Goal: Information Seeking & Learning: Learn about a topic

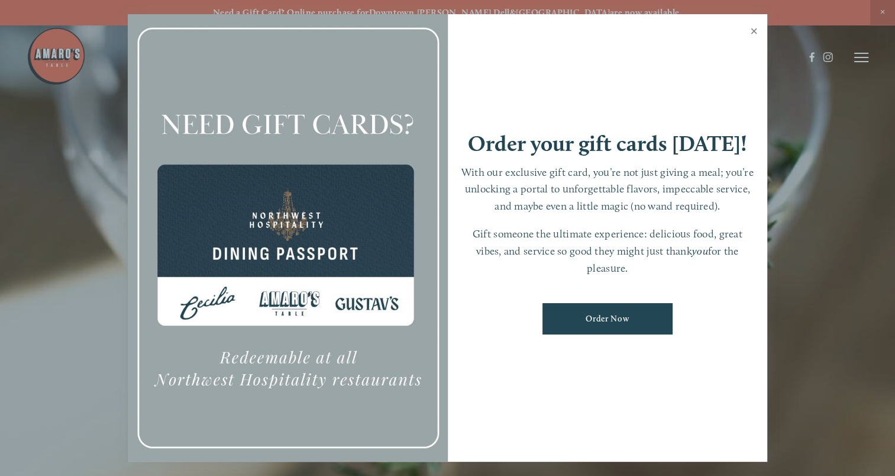
click at [757, 28] on link "Close" at bounding box center [754, 32] width 23 height 33
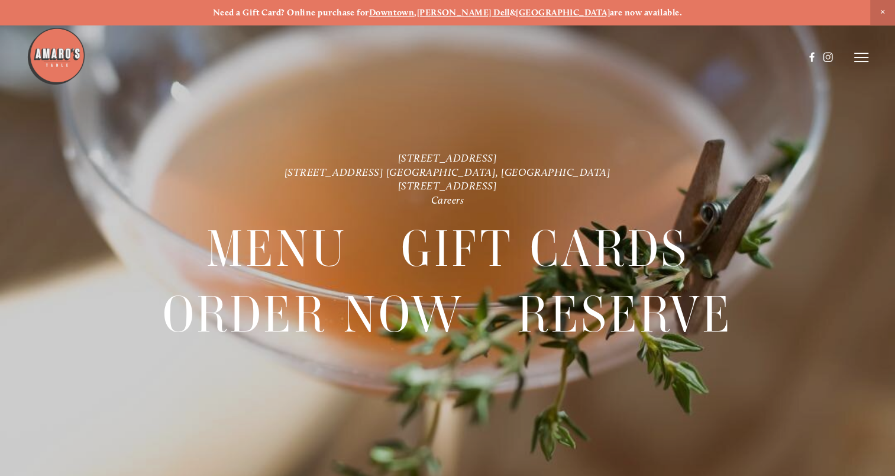
drag, startPoint x: 430, startPoint y: 173, endPoint x: 625, endPoint y: 121, distance: 202.3
click at [625, 121] on div at bounding box center [447, 238] width 895 height 476
drag, startPoint x: 365, startPoint y: 170, endPoint x: 541, endPoint y: 173, distance: 176.4
click at [541, 173] on p "[STREET_ADDRESS] [STREET_ADDRESS] [GEOGRAPHIC_DATA], [GEOGRAPHIC_DATA] [STREET_…" at bounding box center [447, 179] width 644 height 56
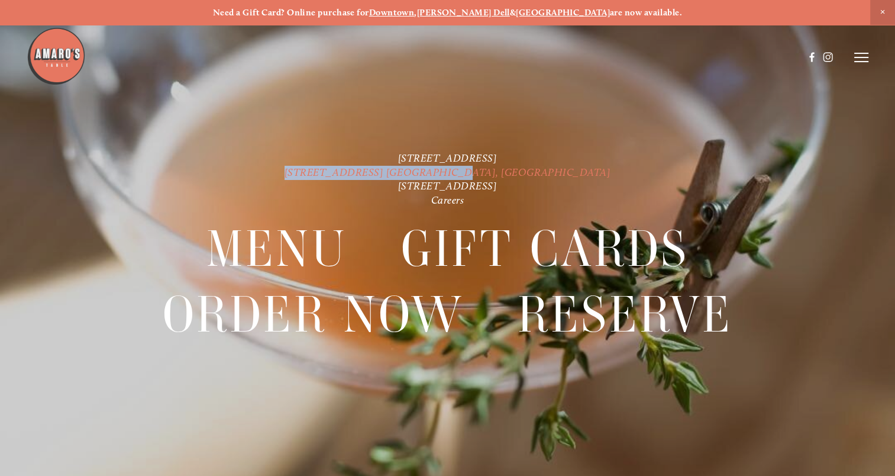
drag, startPoint x: 541, startPoint y: 173, endPoint x: 466, endPoint y: 173, distance: 74.6
copy link "[STREET_ADDRESS] [GEOGRAPHIC_DATA], [GEOGRAPHIC_DATA]"
drag, startPoint x: 356, startPoint y: 158, endPoint x: 462, endPoint y: 161, distance: 106.0
click at [462, 161] on p "[STREET_ADDRESS] [STREET_ADDRESS] [GEOGRAPHIC_DATA], [GEOGRAPHIC_DATA] [STREET_…" at bounding box center [447, 179] width 644 height 56
drag, startPoint x: 462, startPoint y: 161, endPoint x: 440, endPoint y: 157, distance: 22.2
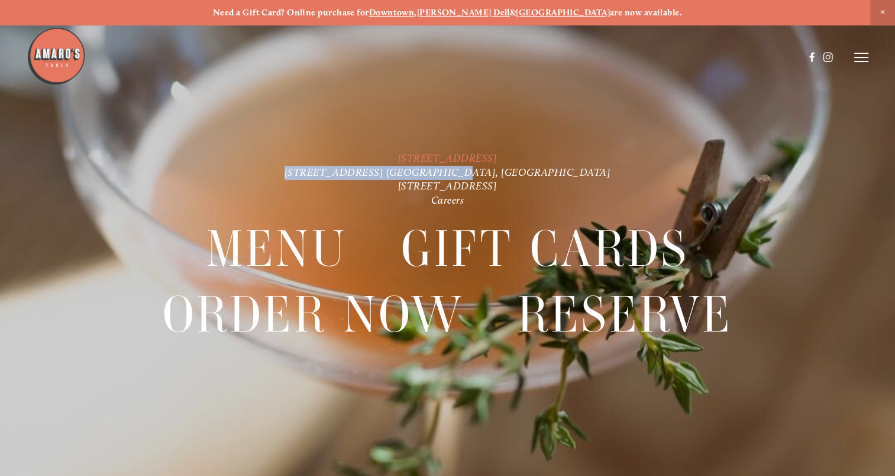
copy link "[STREET_ADDRESS]"
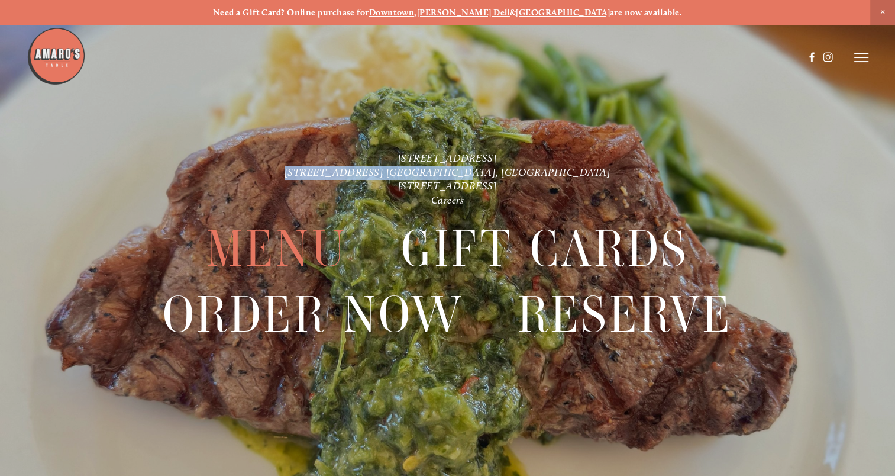
click at [282, 249] on span "Menu" at bounding box center [277, 249] width 141 height 65
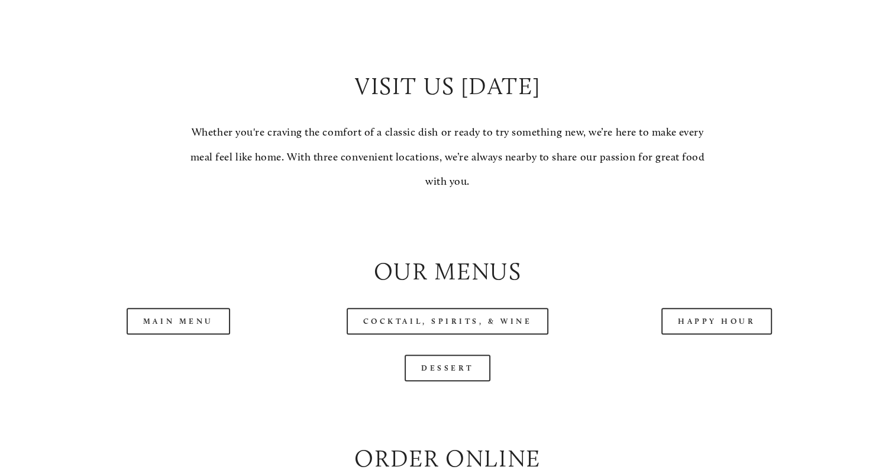
scroll to position [1065, 0]
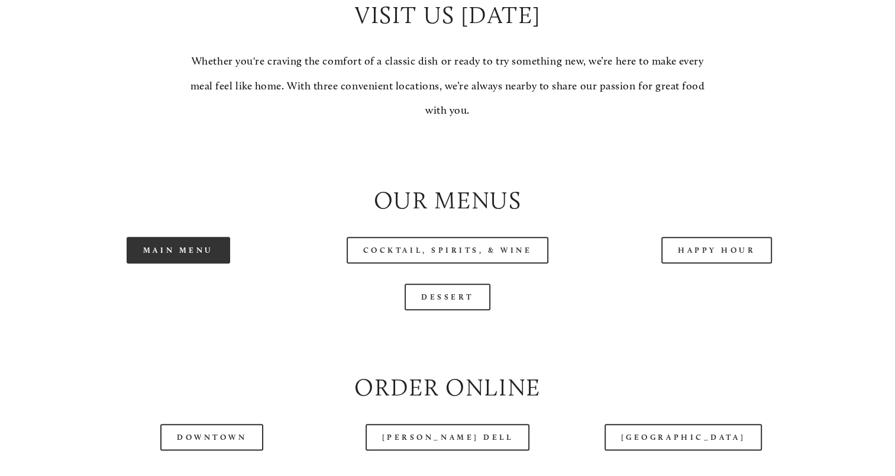
click at [185, 263] on link "Main Menu" at bounding box center [179, 250] width 104 height 27
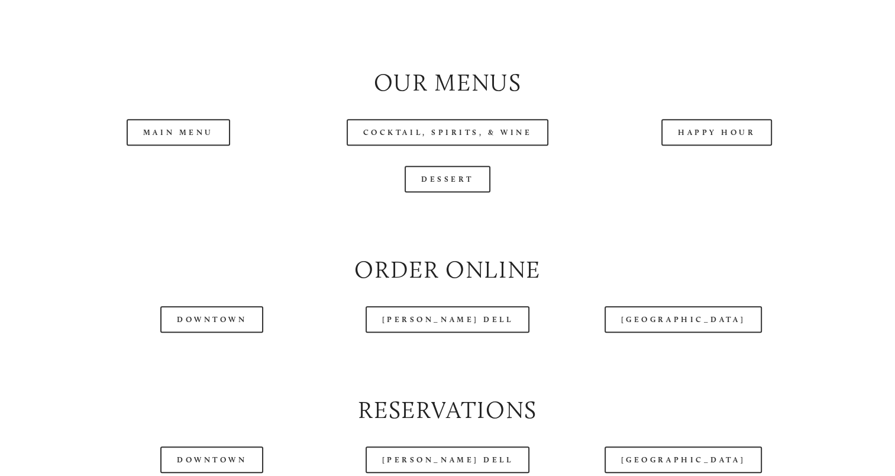
scroll to position [1184, 0]
click at [715, 145] on link "Happy Hour" at bounding box center [717, 131] width 111 height 27
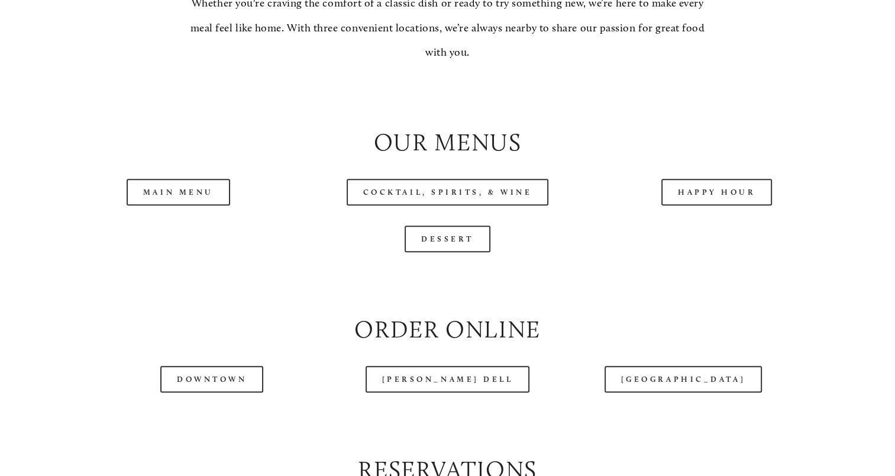
scroll to position [1124, 0]
click at [447, 251] on link "Dessert" at bounding box center [448, 237] width 86 height 27
